Goal: Navigation & Orientation: Find specific page/section

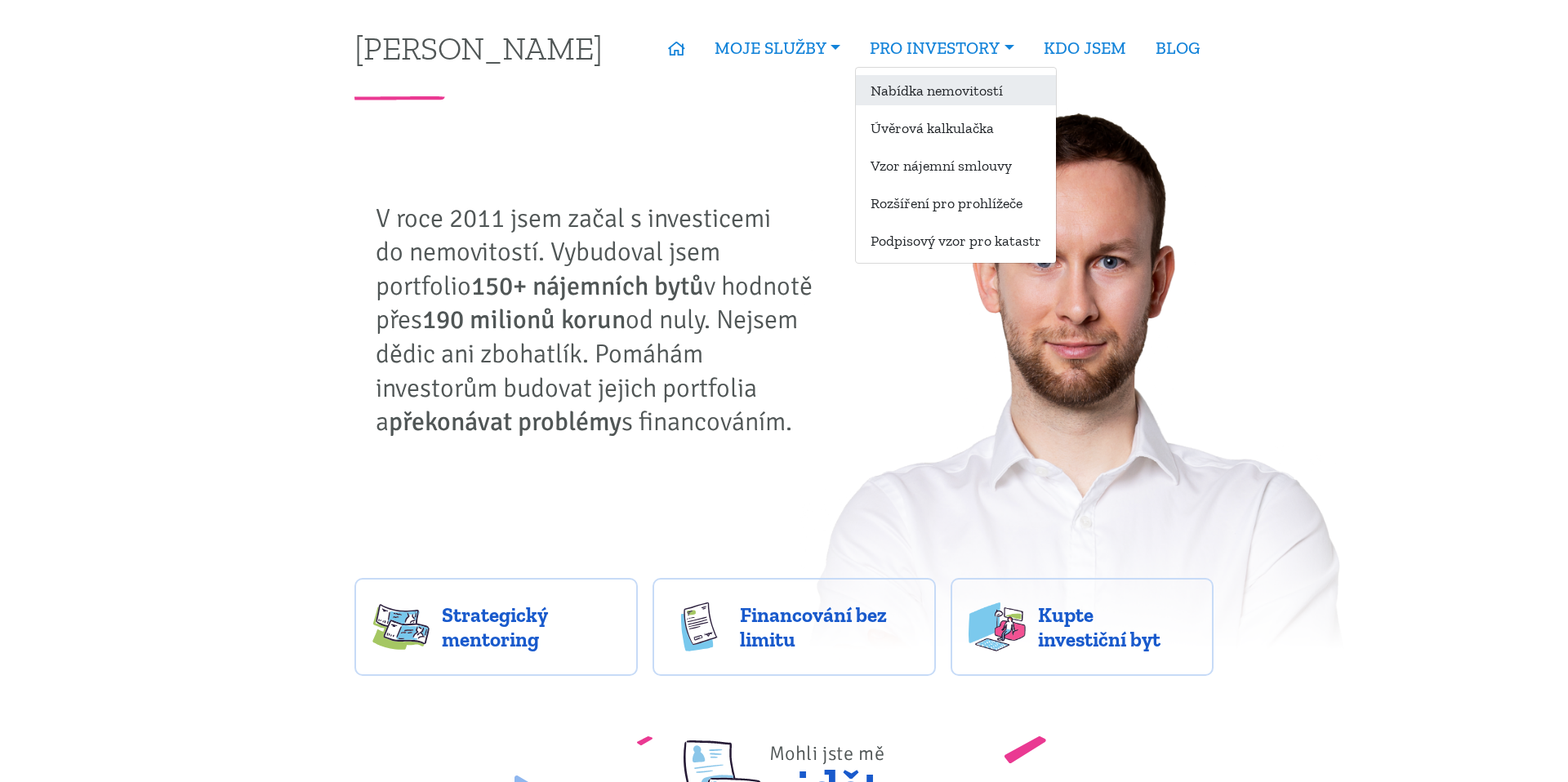
click at [923, 80] on link "Nabídka nemovitostí" at bounding box center [956, 90] width 200 height 30
